Goal: Consume media (video, audio)

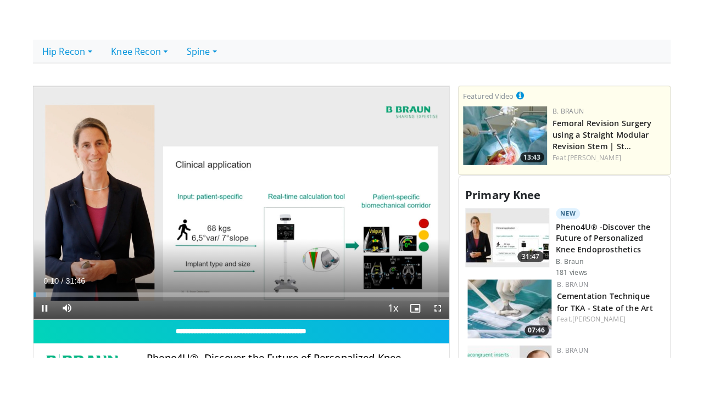
scroll to position [384, 0]
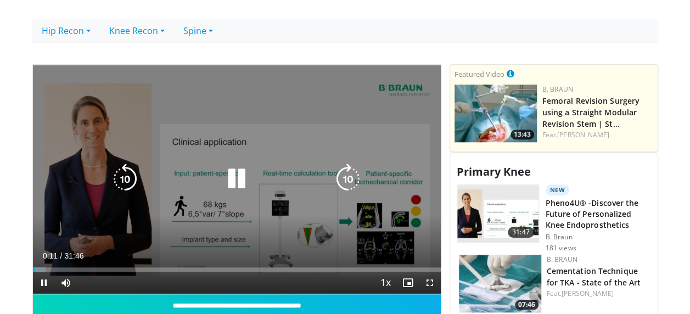
click at [243, 175] on icon "Video Player" at bounding box center [236, 179] width 31 height 31
click at [236, 172] on icon "Video Player" at bounding box center [236, 179] width 31 height 31
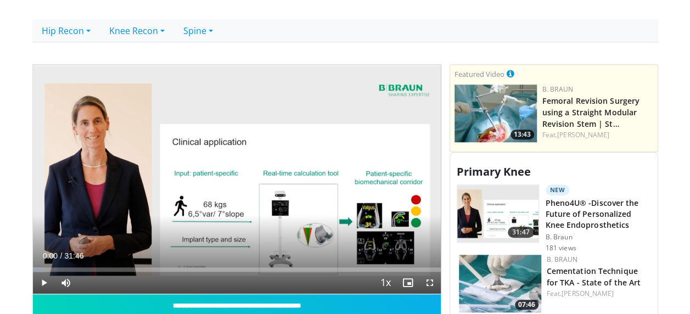
click at [30, 267] on body "Vumedi Week 2025 Channel WATCH NOW Specialties Adult & Family Medicine Allergy,…" at bounding box center [345, 228] width 690 height 1225
click at [433, 280] on span "Video Player" at bounding box center [430, 283] width 22 height 22
